Goal: Information Seeking & Learning: Learn about a topic

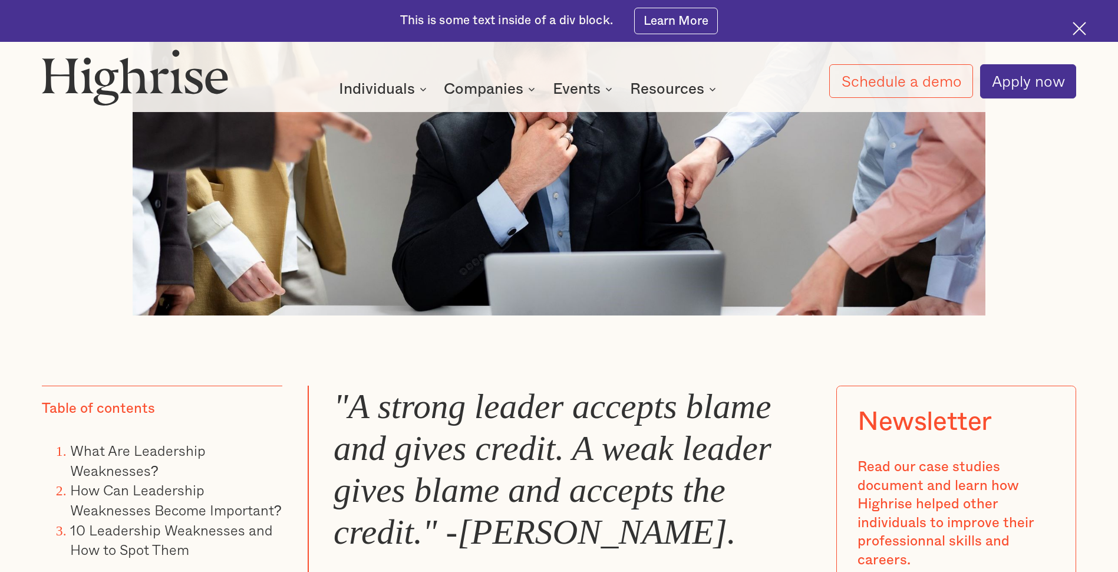
scroll to position [943, 0]
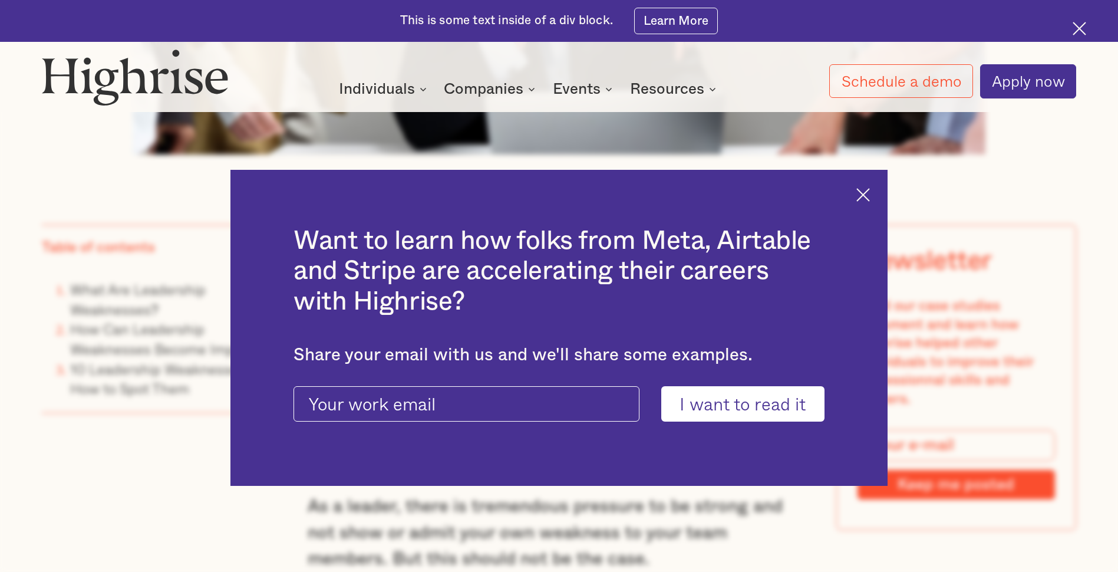
drag, startPoint x: 873, startPoint y: 199, endPoint x: 827, endPoint y: 213, distance: 47.4
click at [870, 199] on img at bounding box center [864, 195] width 14 height 14
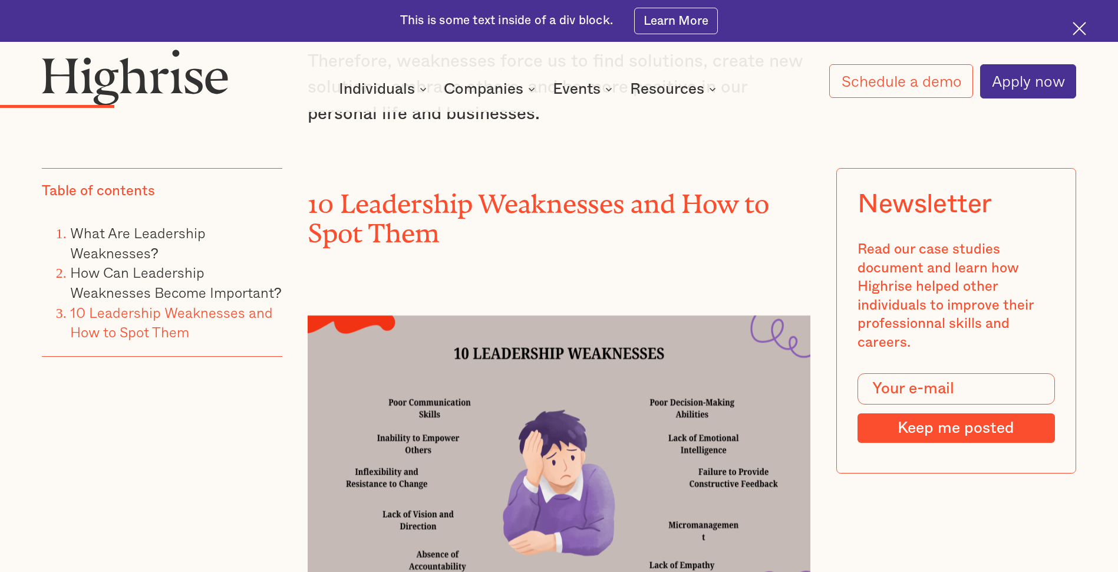
scroll to position [3125, 0]
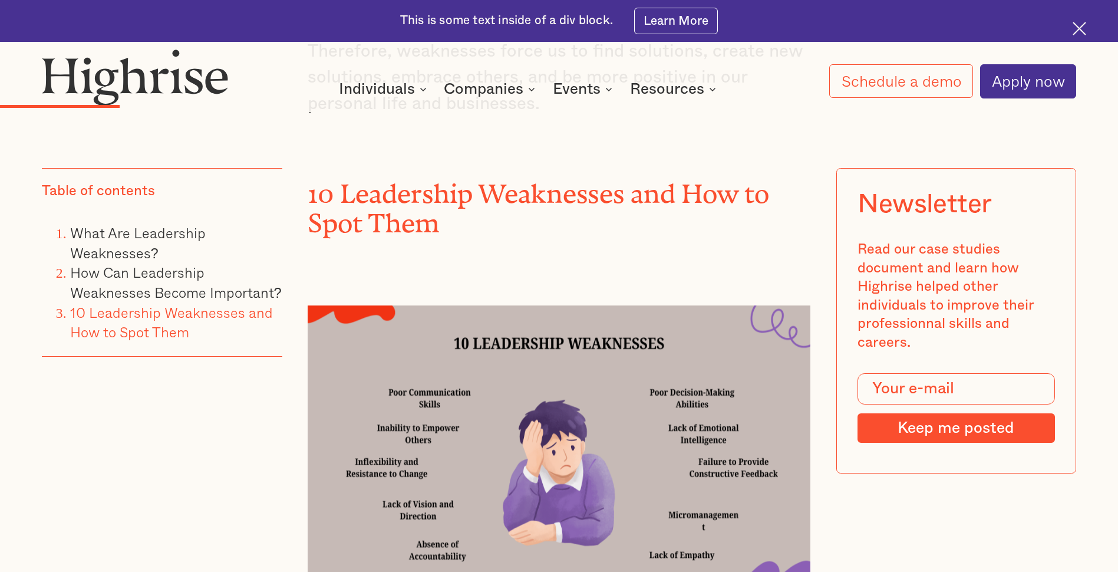
click at [735, 485] on img at bounding box center [559, 446] width 502 height 282
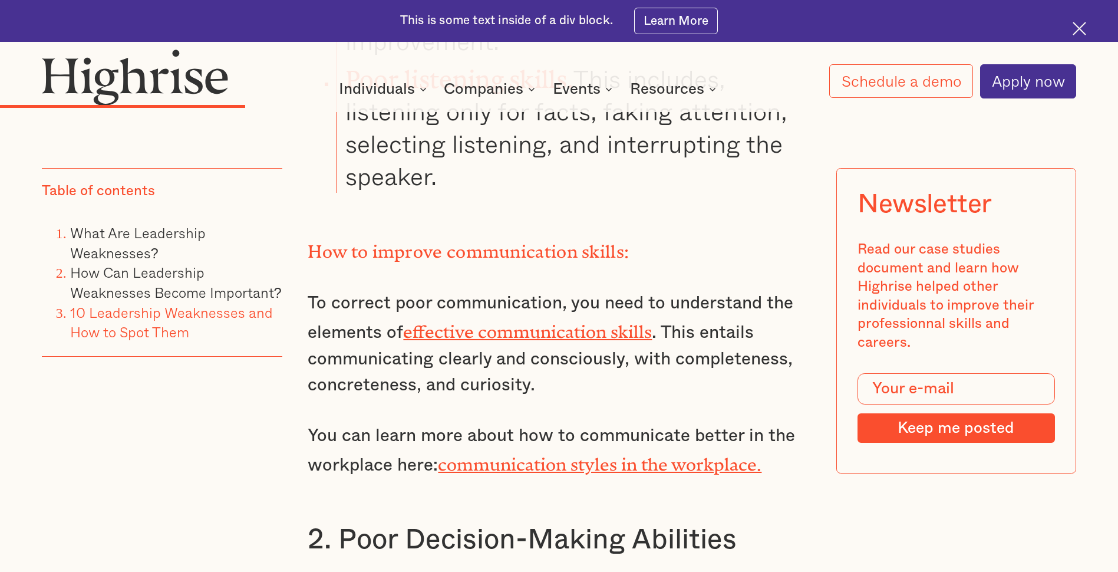
scroll to position [5011, 0]
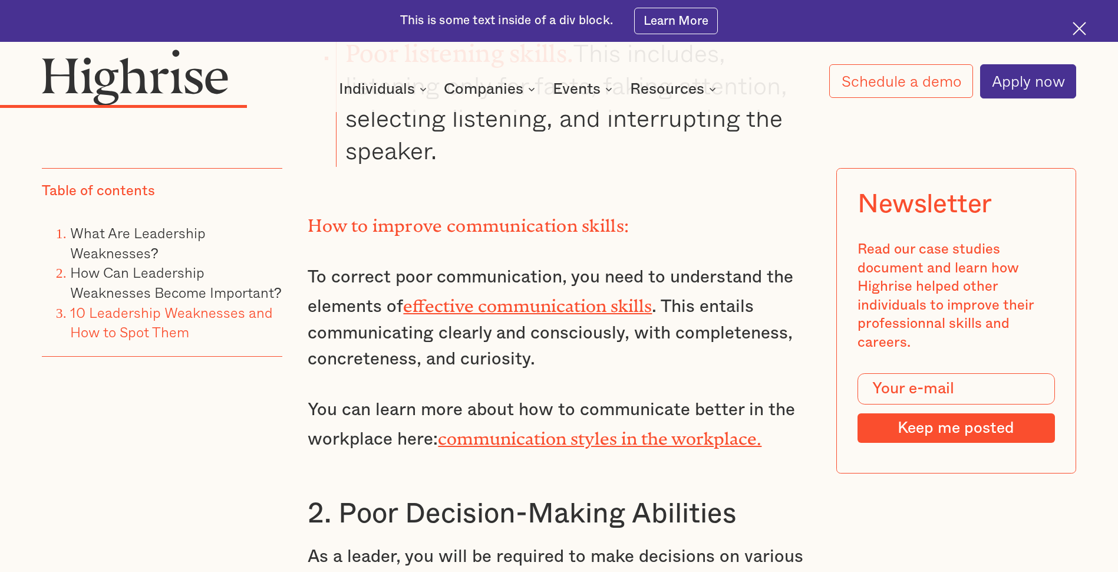
click at [513, 429] on link "communication styles in the workplace." at bounding box center [600, 434] width 324 height 11
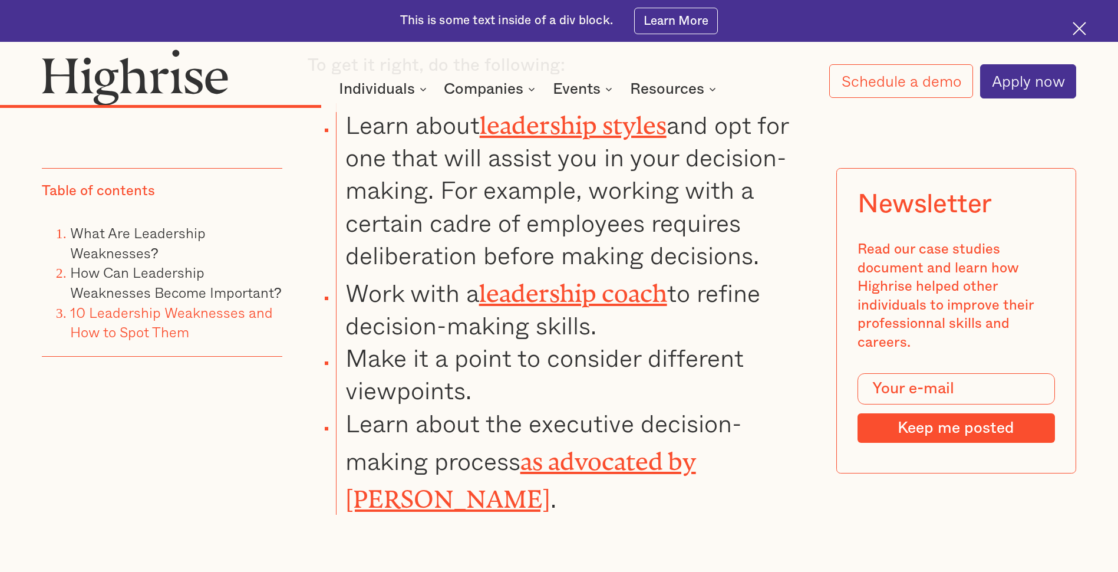
scroll to position [6190, 0]
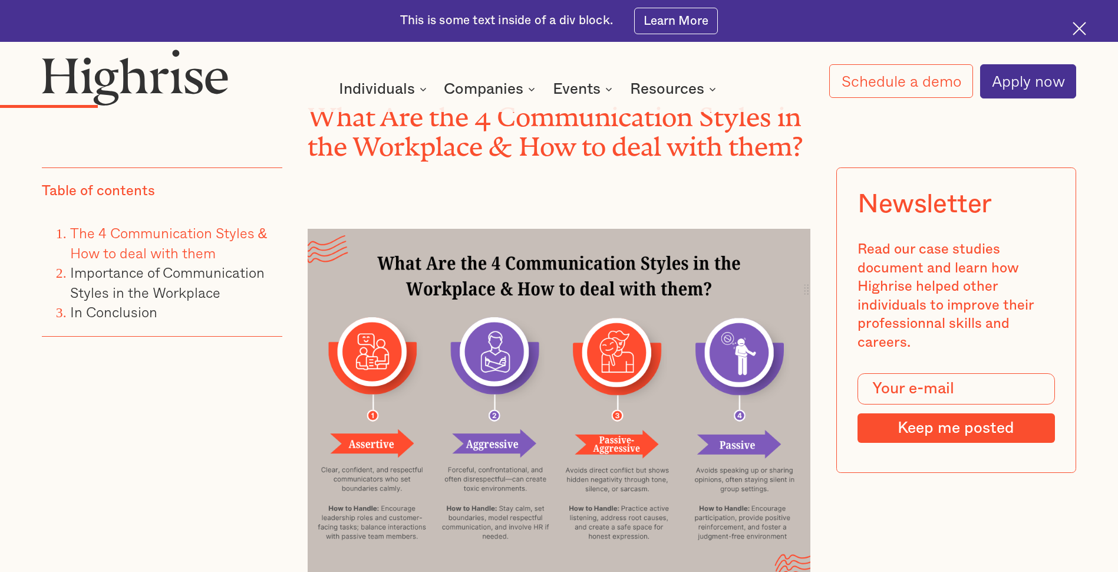
scroll to position [1415, 0]
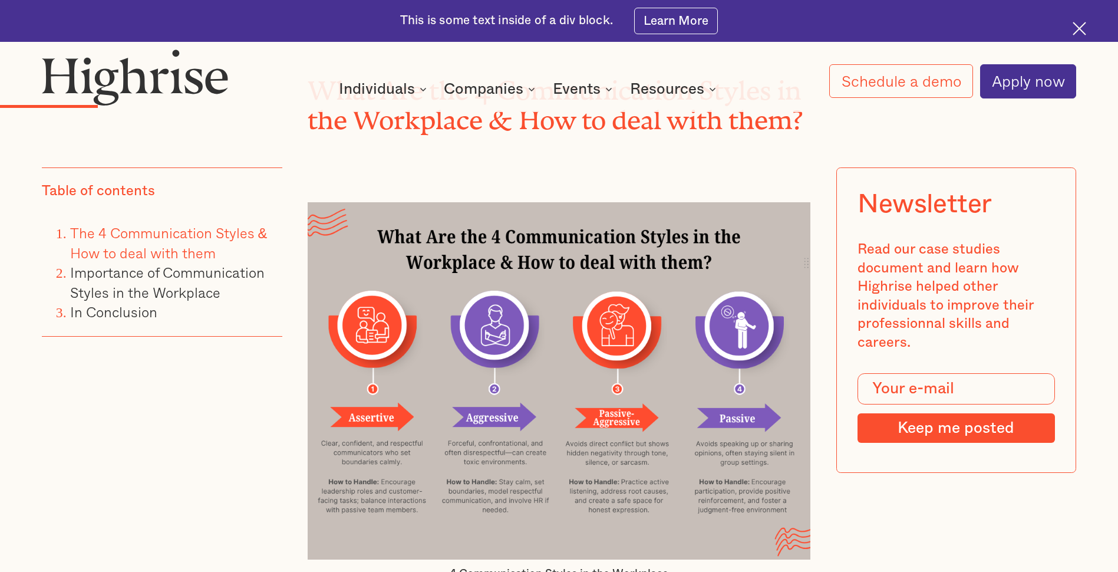
click at [222, 455] on div "Table of contents The 4 Communication Styles & How to deal with them Importance…" at bounding box center [162, 343] width 241 height 350
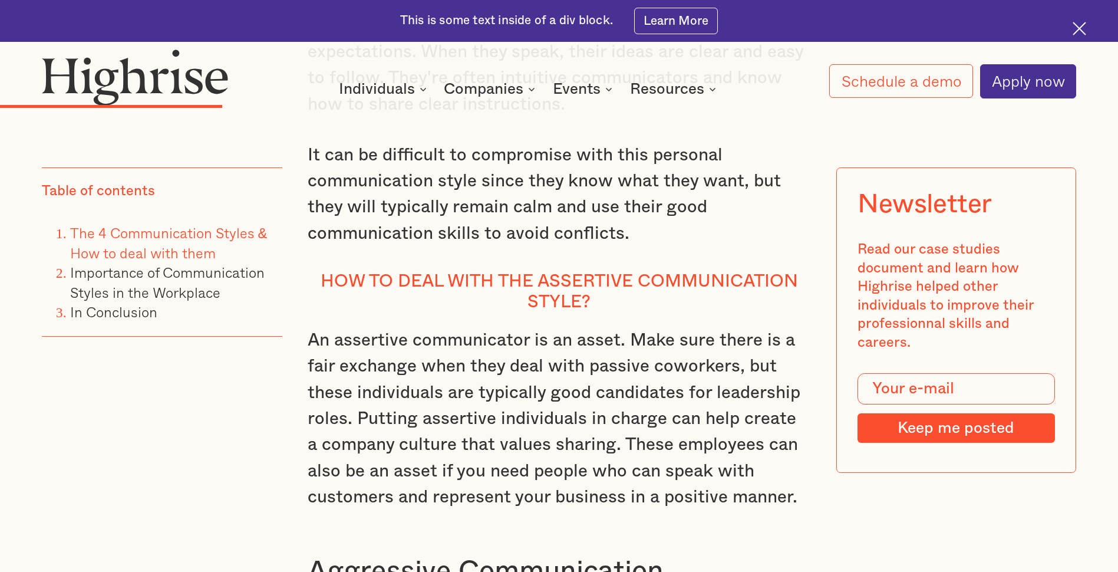
scroll to position [2358, 0]
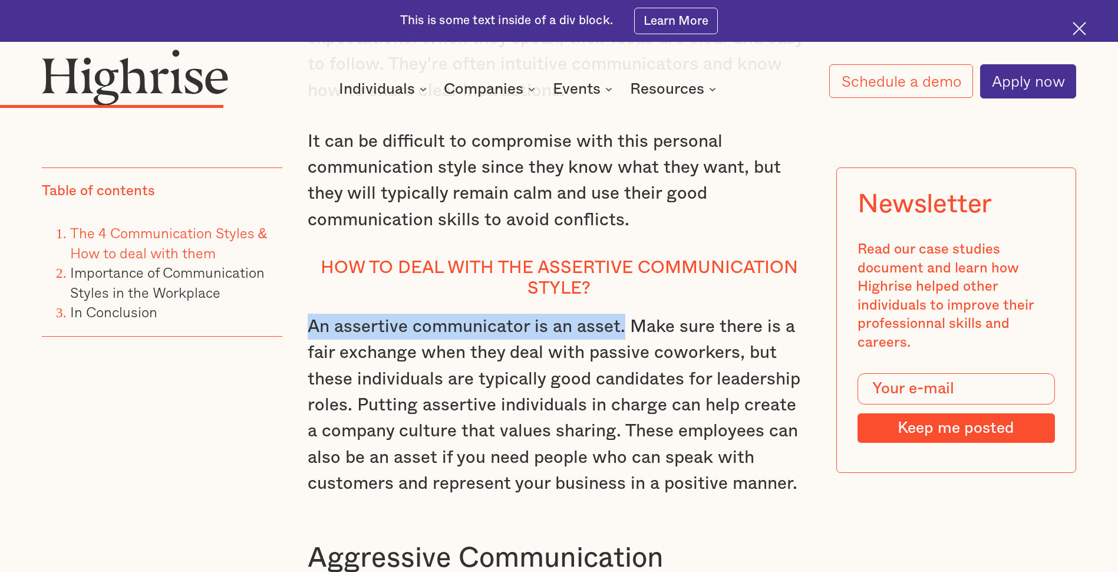
drag, startPoint x: 624, startPoint y: 343, endPoint x: 307, endPoint y: 343, distance: 317.2
click at [308, 343] on p "An assertive communicator is an asset. Make sure there is a fair exchange when …" at bounding box center [559, 405] width 502 height 183
drag, startPoint x: 307, startPoint y: 343, endPoint x: 330, endPoint y: 347, distance: 23.3
copy p "An assertive communicator is an asset."
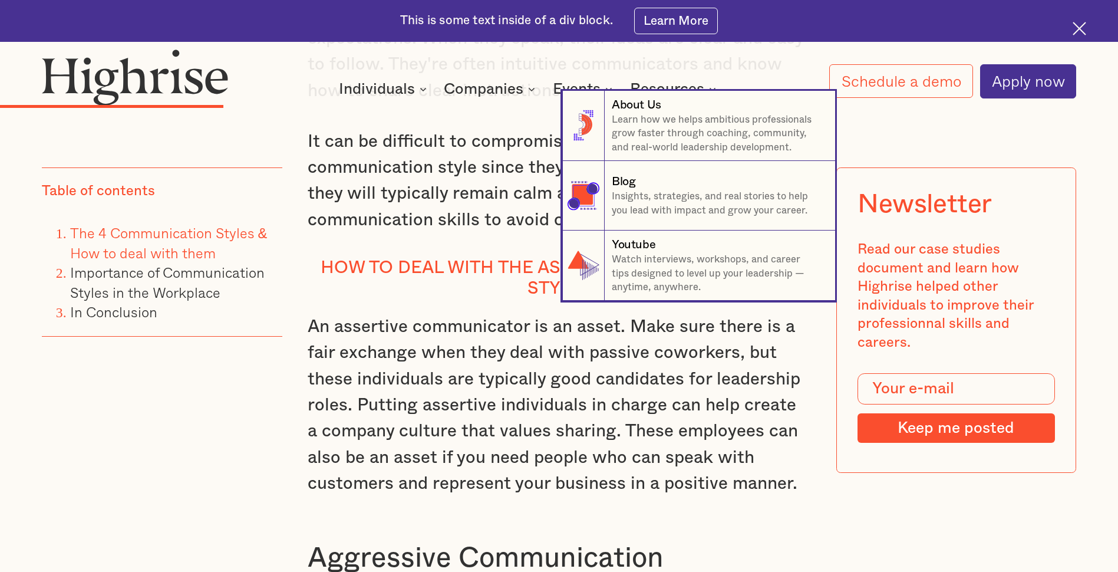
click at [250, 142] on nav "8 About Us Learn how we helps ambitious professionals grow faster through coach…" at bounding box center [559, 196] width 1118 height 210
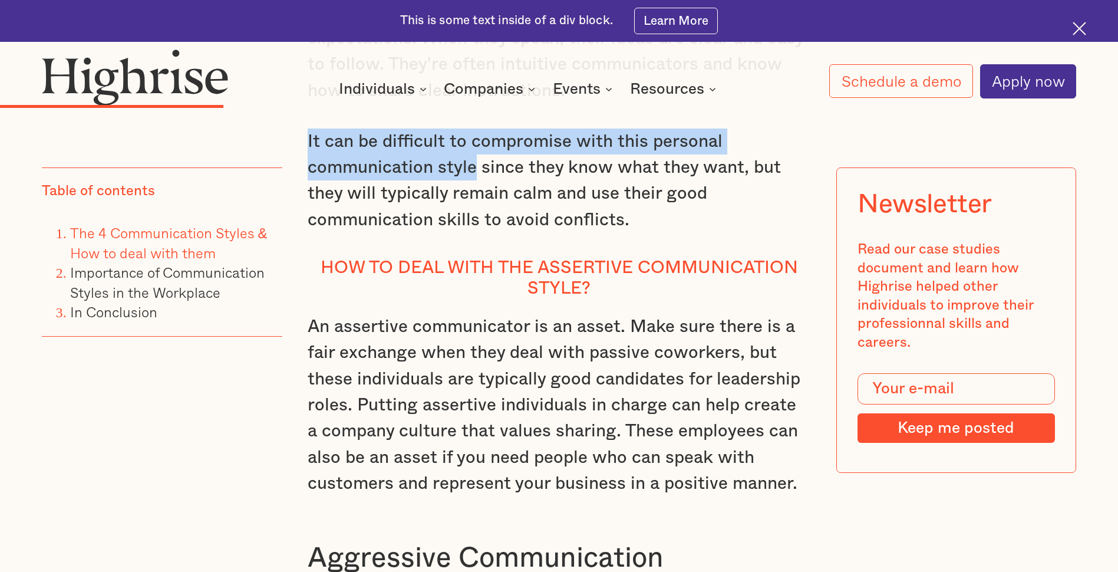
drag, startPoint x: 474, startPoint y: 182, endPoint x: 305, endPoint y: 155, distance: 170.8
drag, startPoint x: 305, startPoint y: 155, endPoint x: 317, endPoint y: 154, distance: 11.8
copy p "It can be difficult to compromise with this personal communication style"
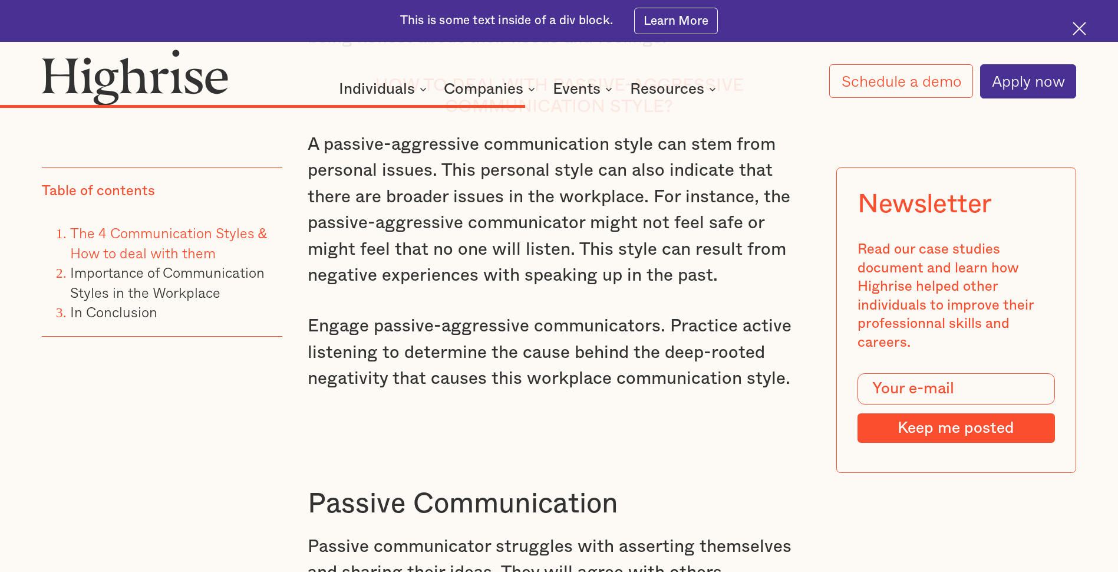
scroll to position [4627, 0]
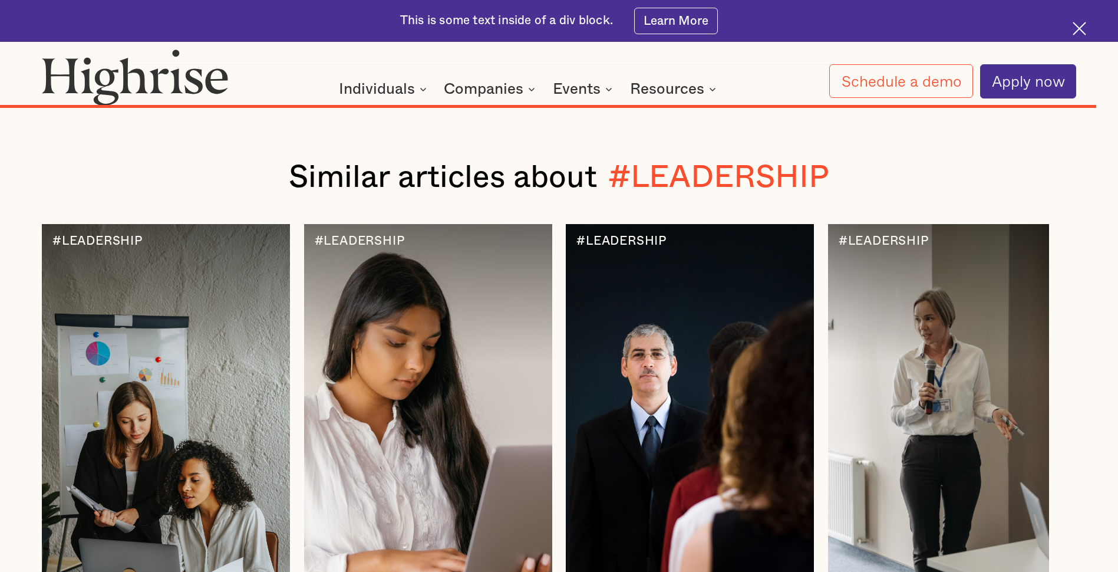
scroll to position [9284, 0]
